Goal: Information Seeking & Learning: Check status

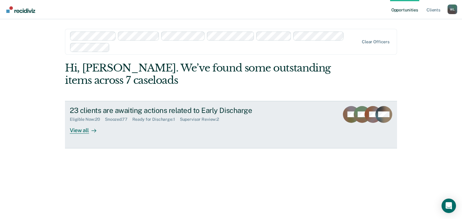
click at [206, 120] on div "Supervisor Review : 2" at bounding box center [202, 119] width 44 height 5
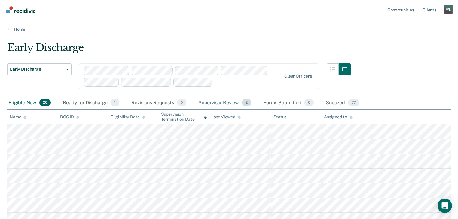
click at [230, 104] on div "Supervisor Review 2" at bounding box center [225, 103] width 56 height 13
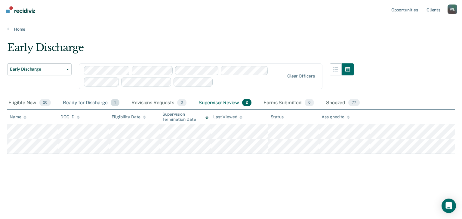
click at [93, 102] on div "Ready for Discharge 1" at bounding box center [91, 103] width 59 height 13
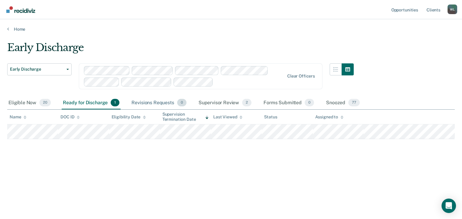
click at [150, 101] on div "Revisions Requests 0" at bounding box center [158, 103] width 57 height 13
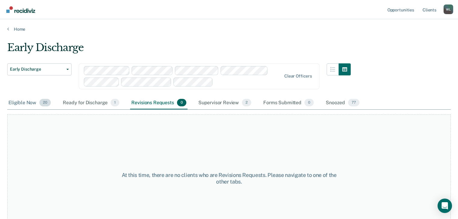
click at [28, 103] on div "Eligible Now 20" at bounding box center [29, 103] width 45 height 13
